Goal: Task Accomplishment & Management: Use online tool/utility

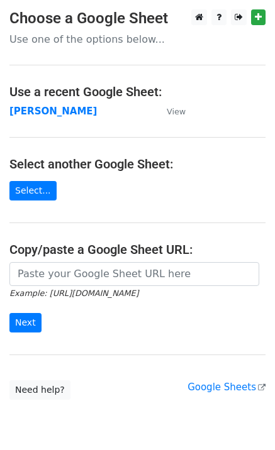
click at [40, 118] on td "Maria Becerra" at bounding box center [81, 111] width 145 height 14
click at [43, 114] on strong "Maria Becerra" at bounding box center [52, 111] width 87 height 11
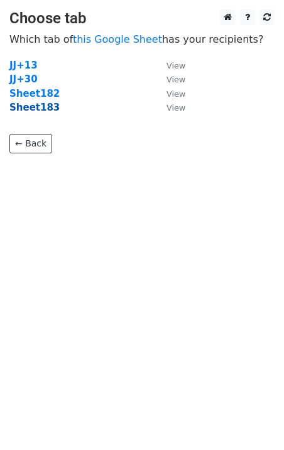
click at [38, 112] on strong "Sheet183" at bounding box center [34, 107] width 50 height 11
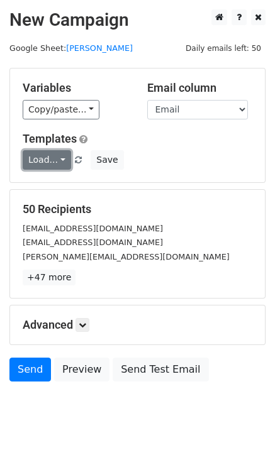
click at [41, 156] on link "Load..." at bounding box center [47, 159] width 48 height 19
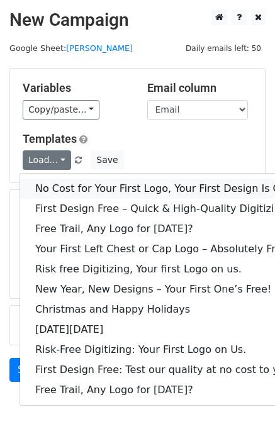
click at [65, 184] on link "No Cost for Your First Logo, Your First Design Is On Us!" at bounding box center [171, 188] width 302 height 20
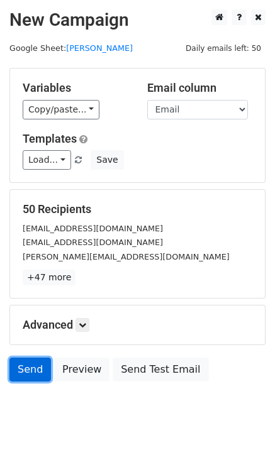
click at [18, 363] on link "Send" at bounding box center [29, 370] width 41 height 24
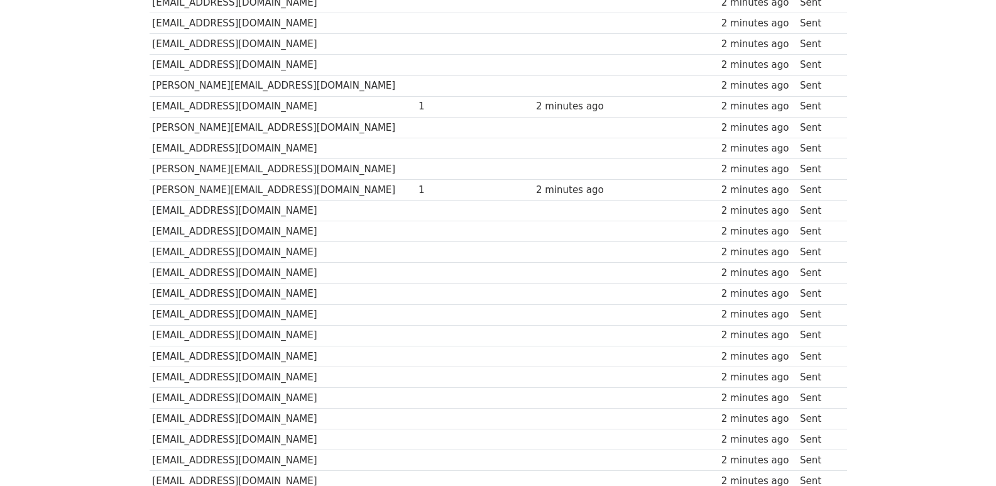
scroll to position [875, 0]
